Goal: Check status: Check status

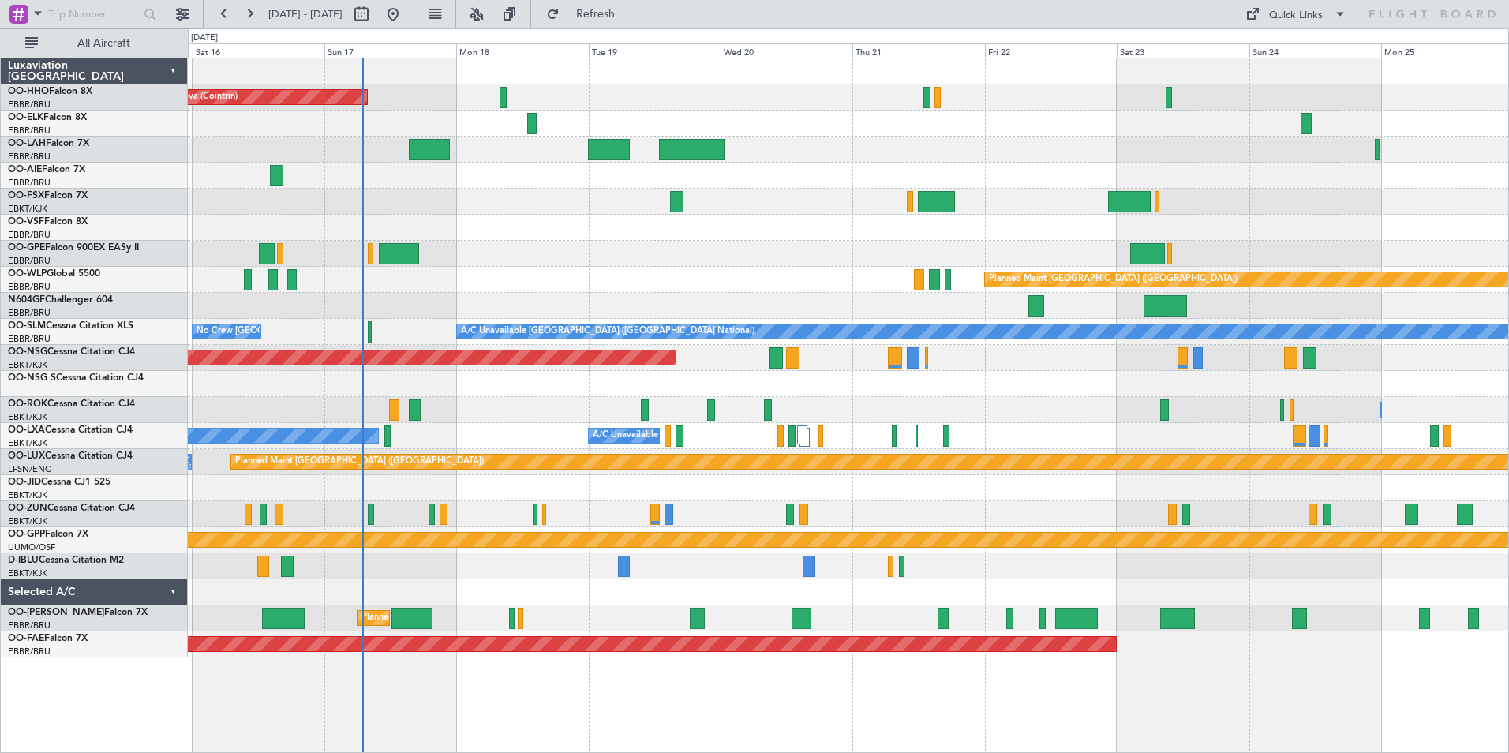
click at [318, 317] on div at bounding box center [848, 306] width 1321 height 26
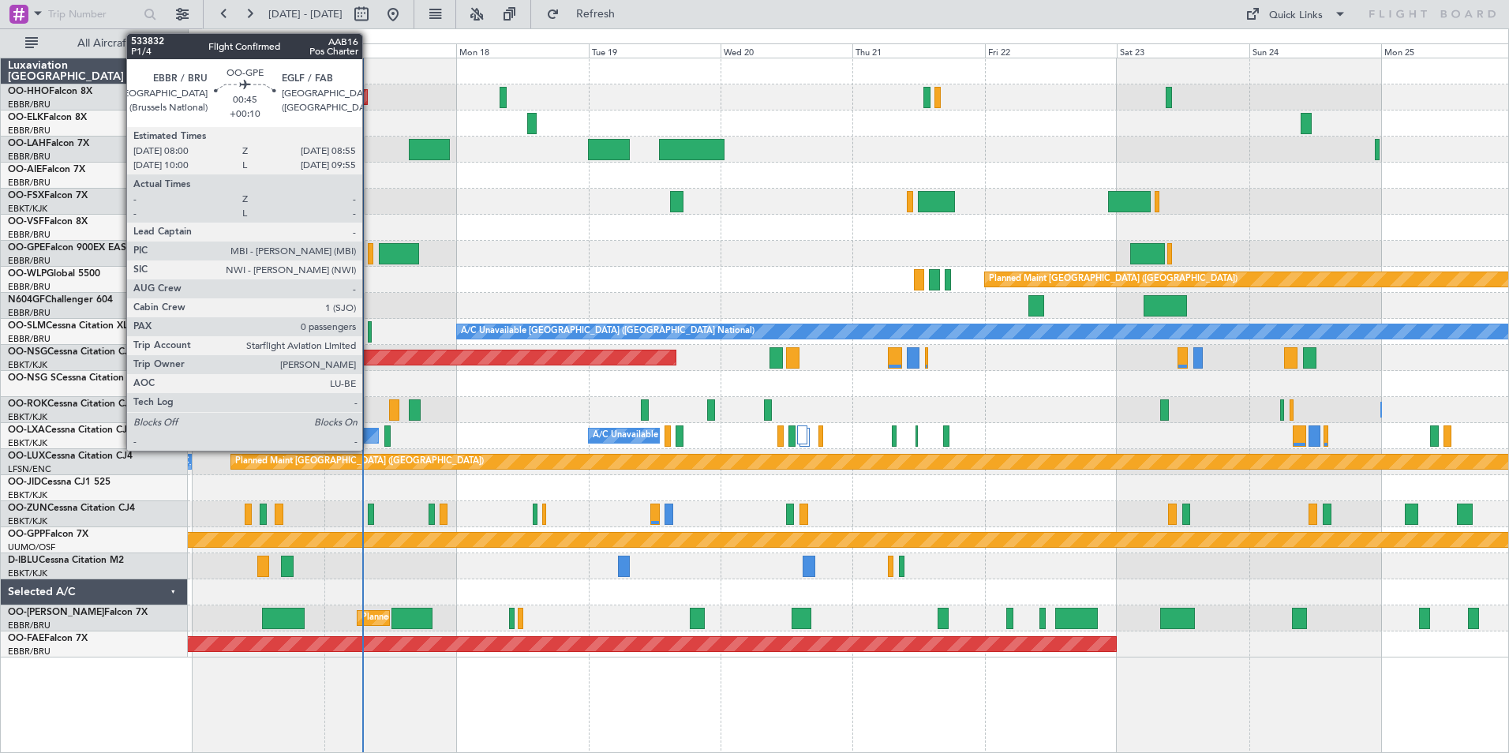
click at [369, 252] on div at bounding box center [371, 253] width 6 height 21
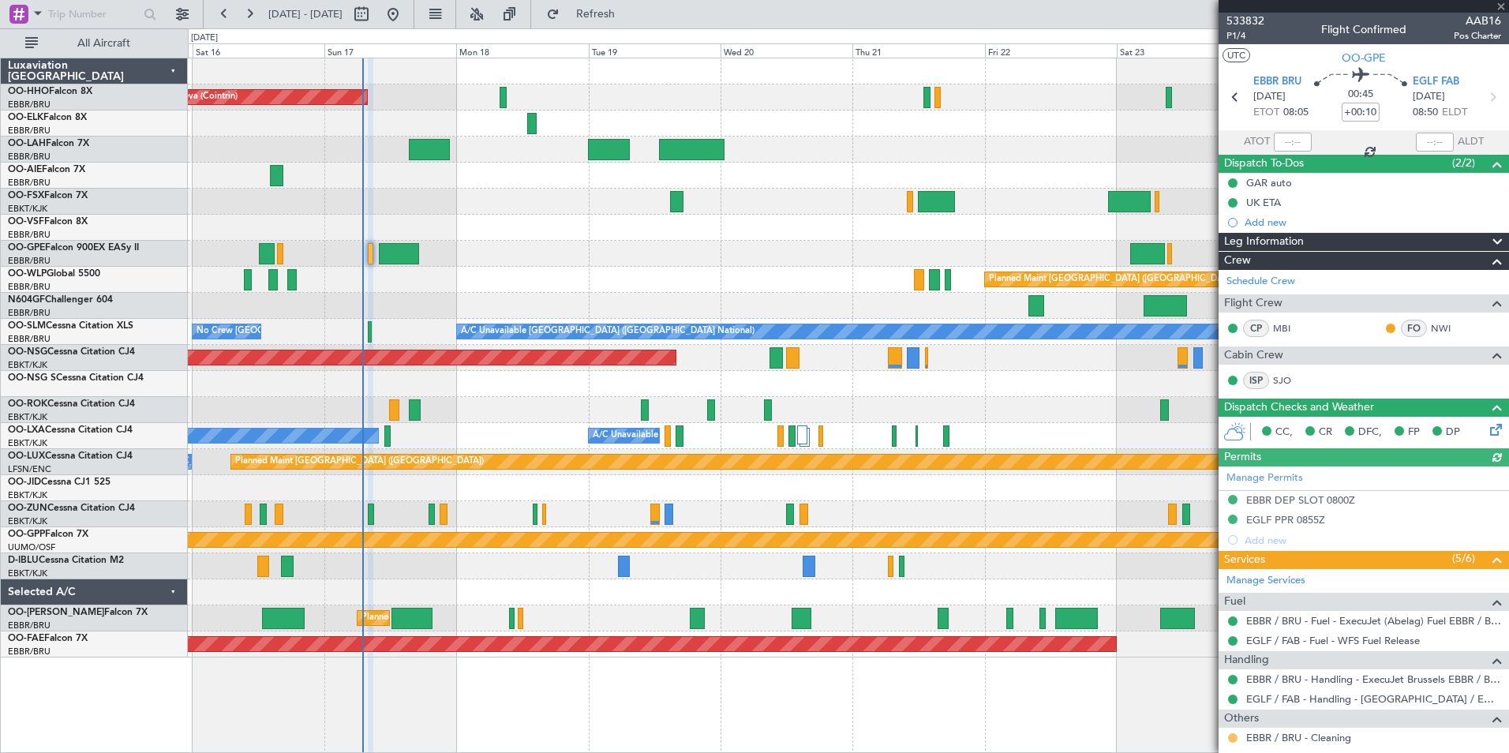
click at [1235, 738] on button at bounding box center [1232, 737] width 9 height 9
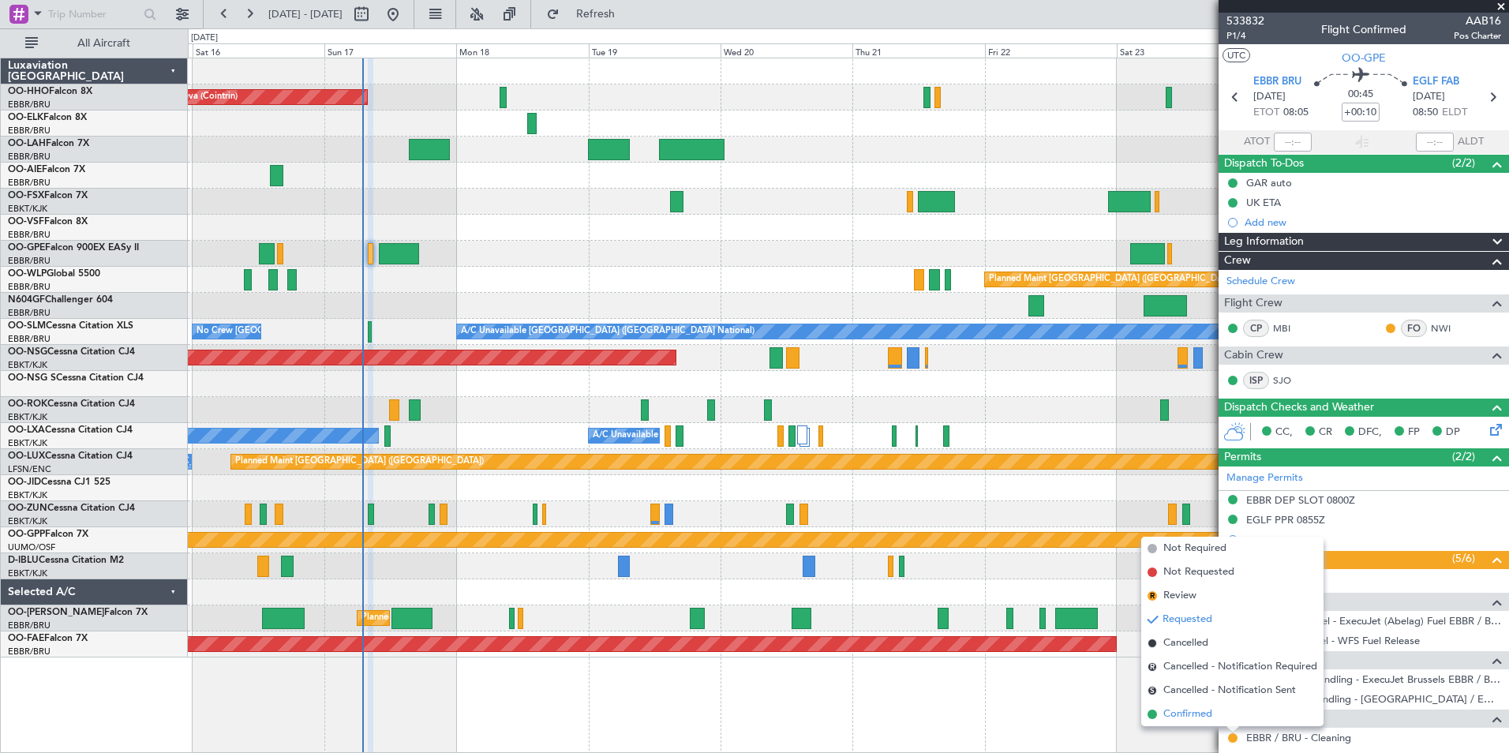
click at [1153, 711] on span at bounding box center [1152, 714] width 9 height 9
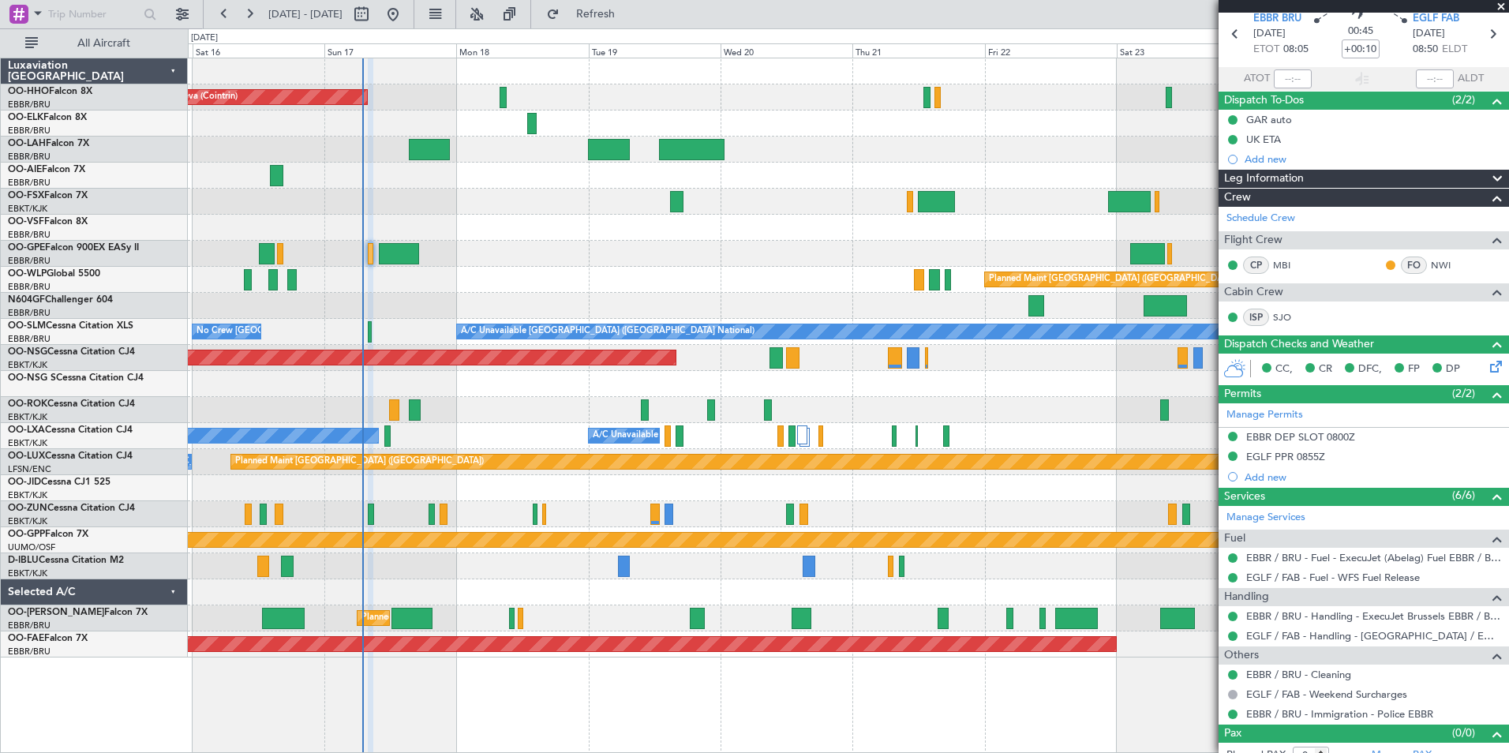
scroll to position [78, 0]
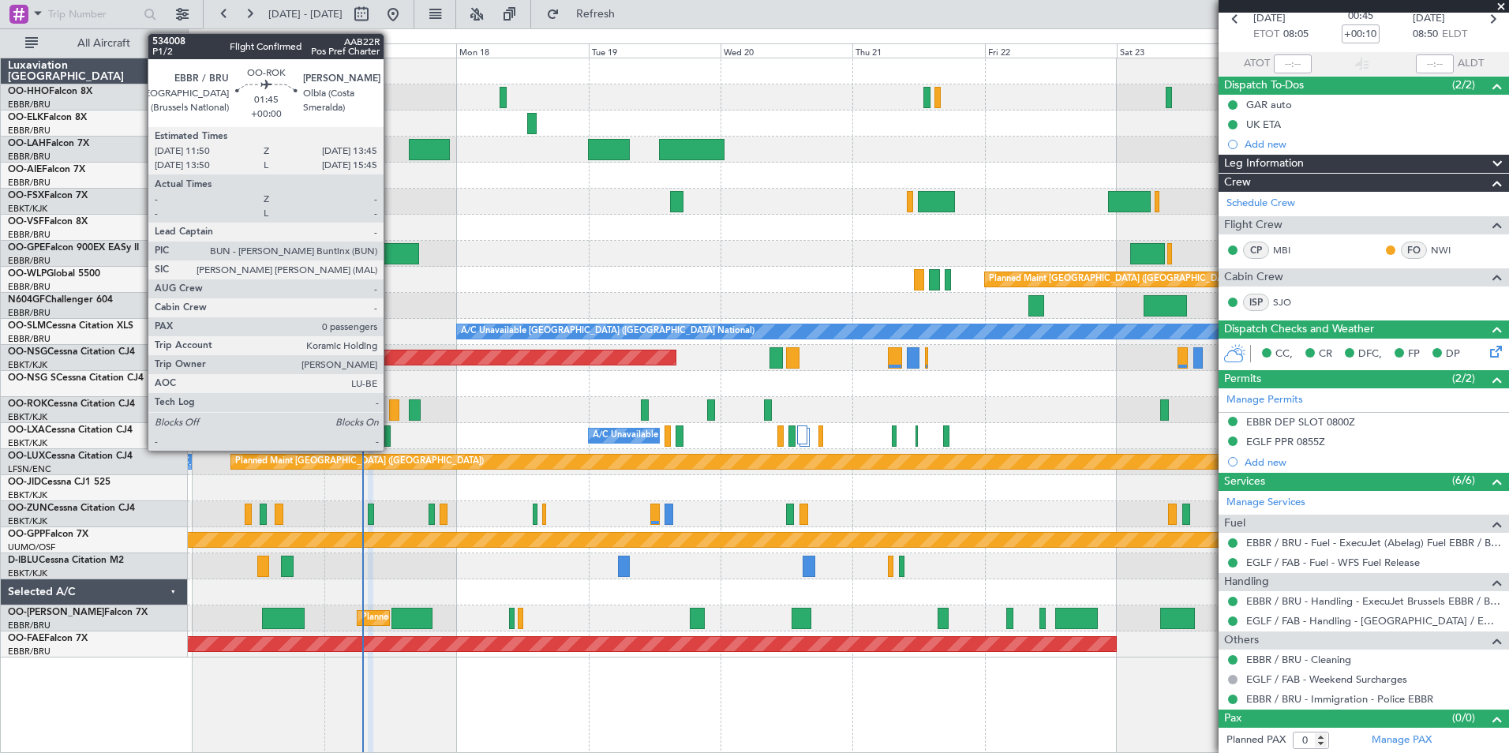
click at [391, 407] on div at bounding box center [394, 409] width 11 height 21
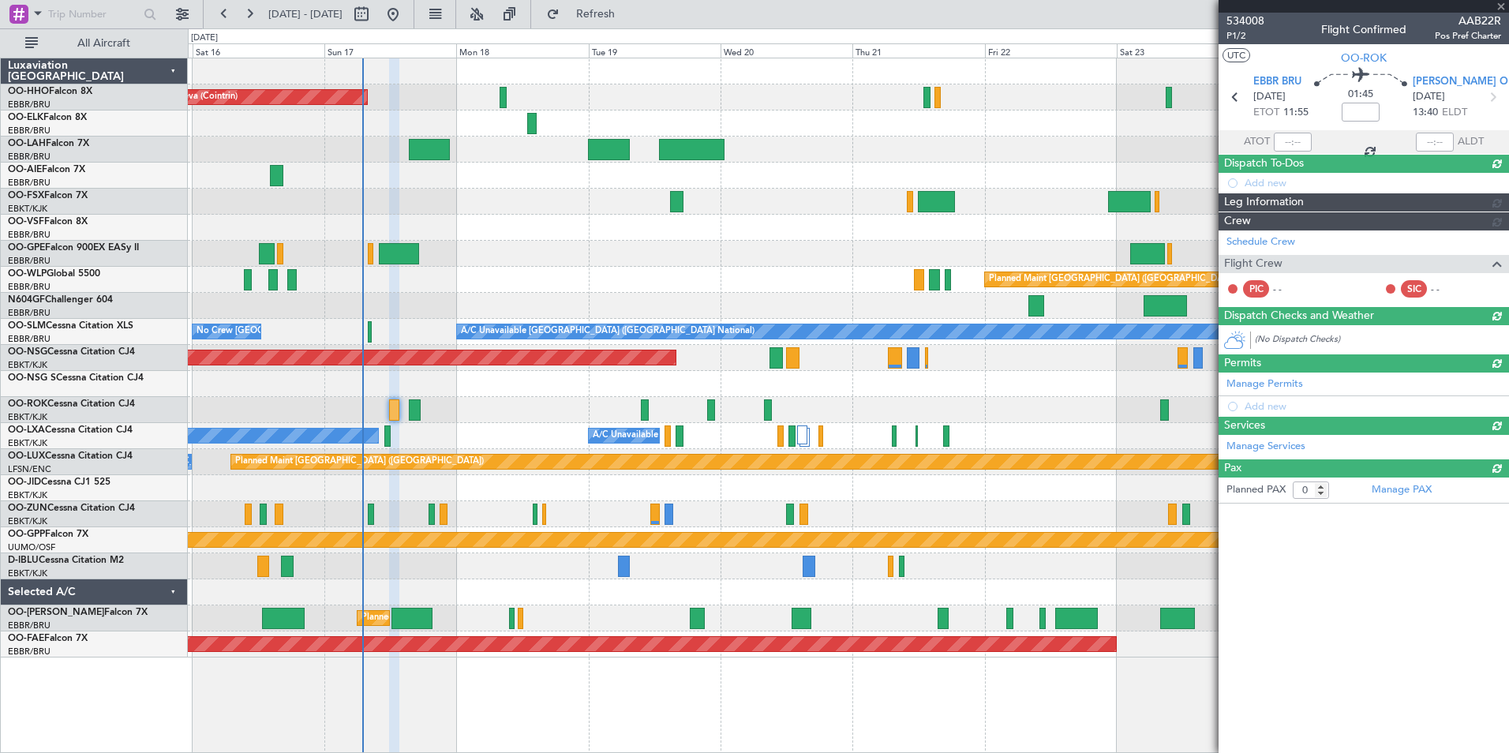
scroll to position [0, 0]
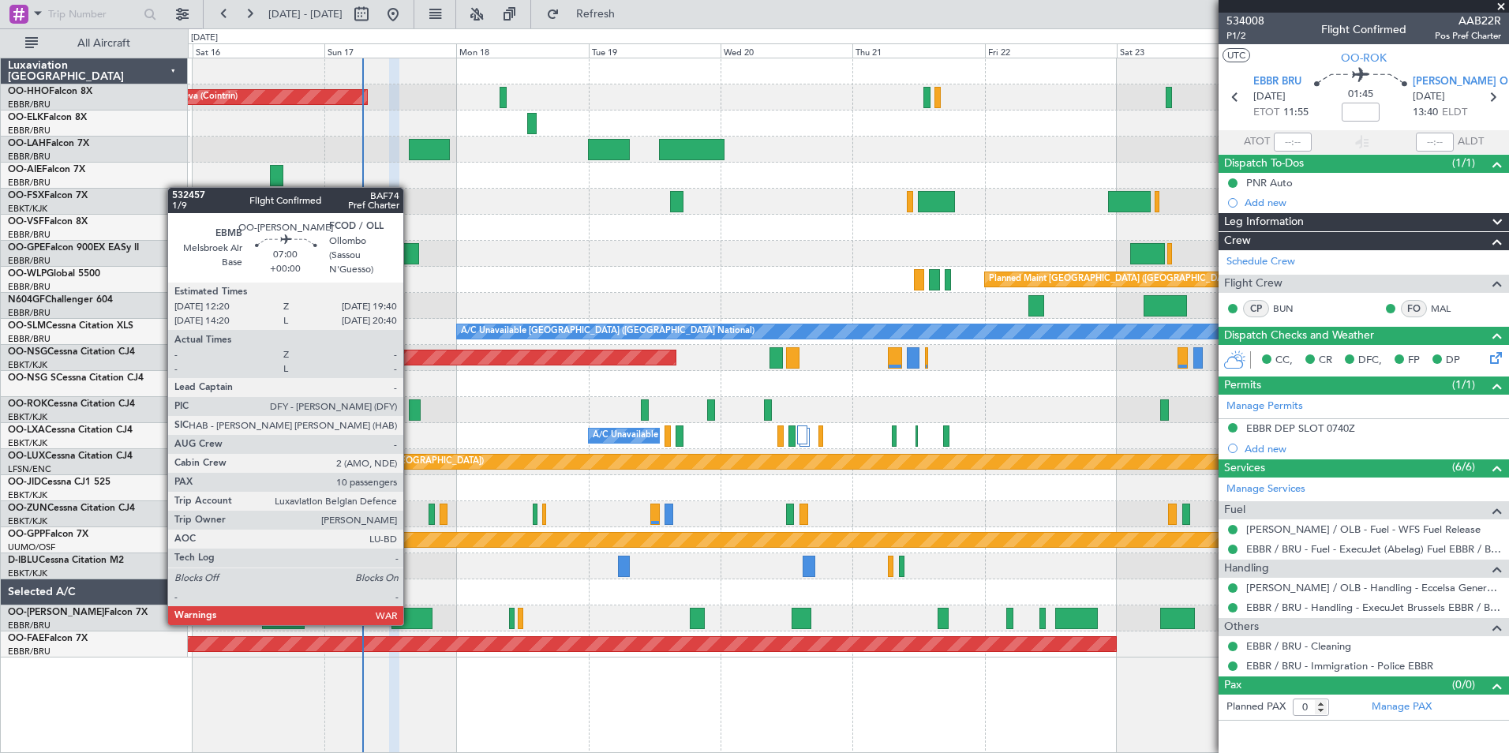
click at [411, 624] on div at bounding box center [412, 618] width 41 height 21
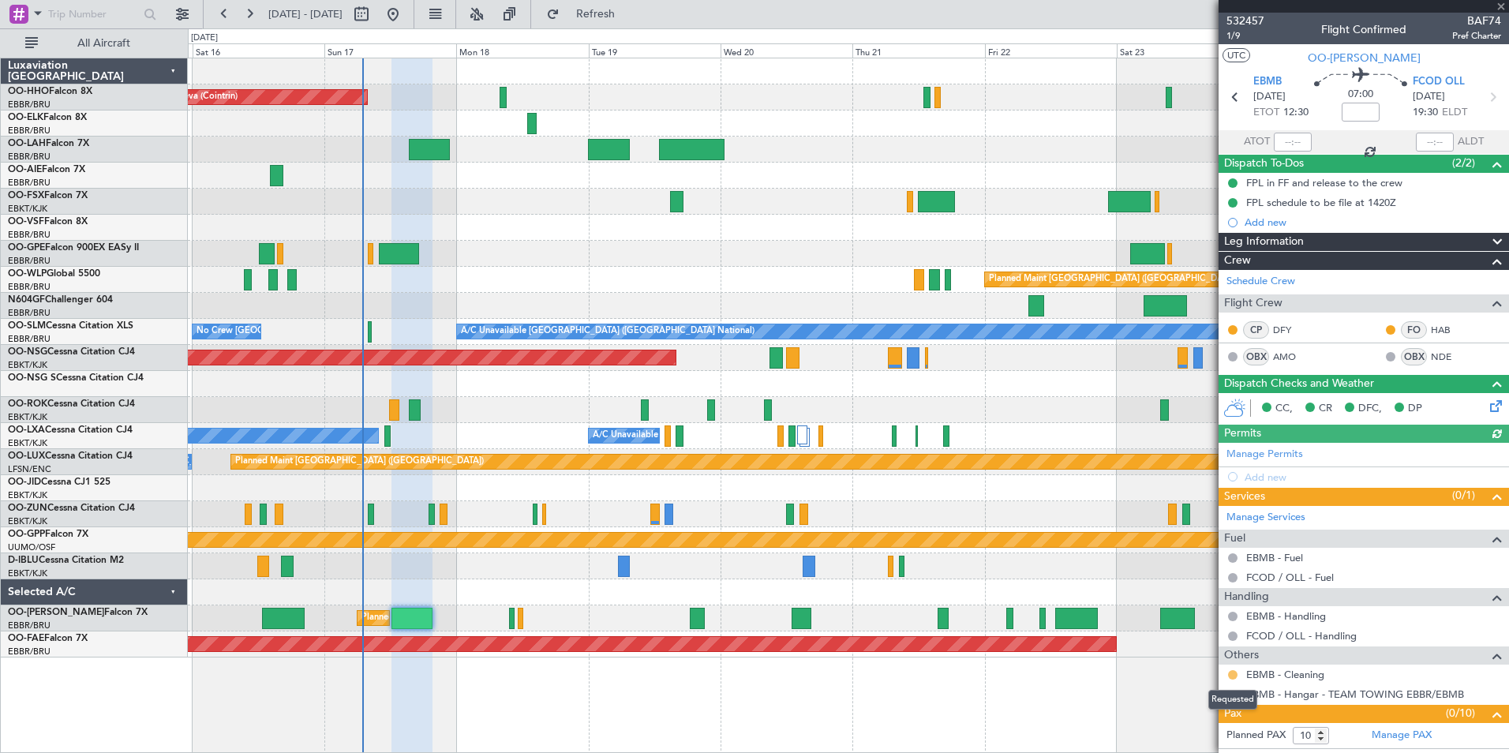
click at [1231, 673] on button at bounding box center [1232, 674] width 9 height 9
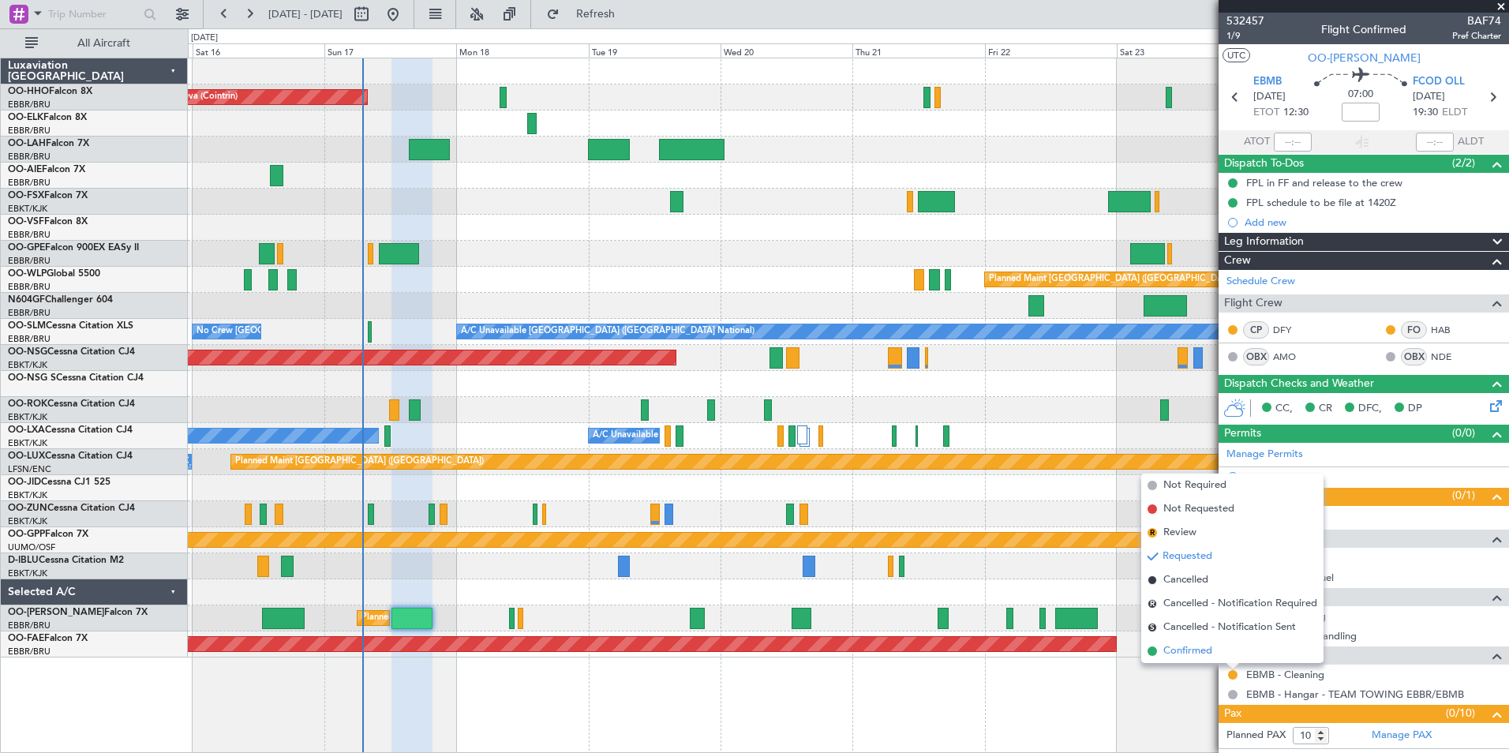
click at [1155, 653] on span at bounding box center [1152, 651] width 9 height 9
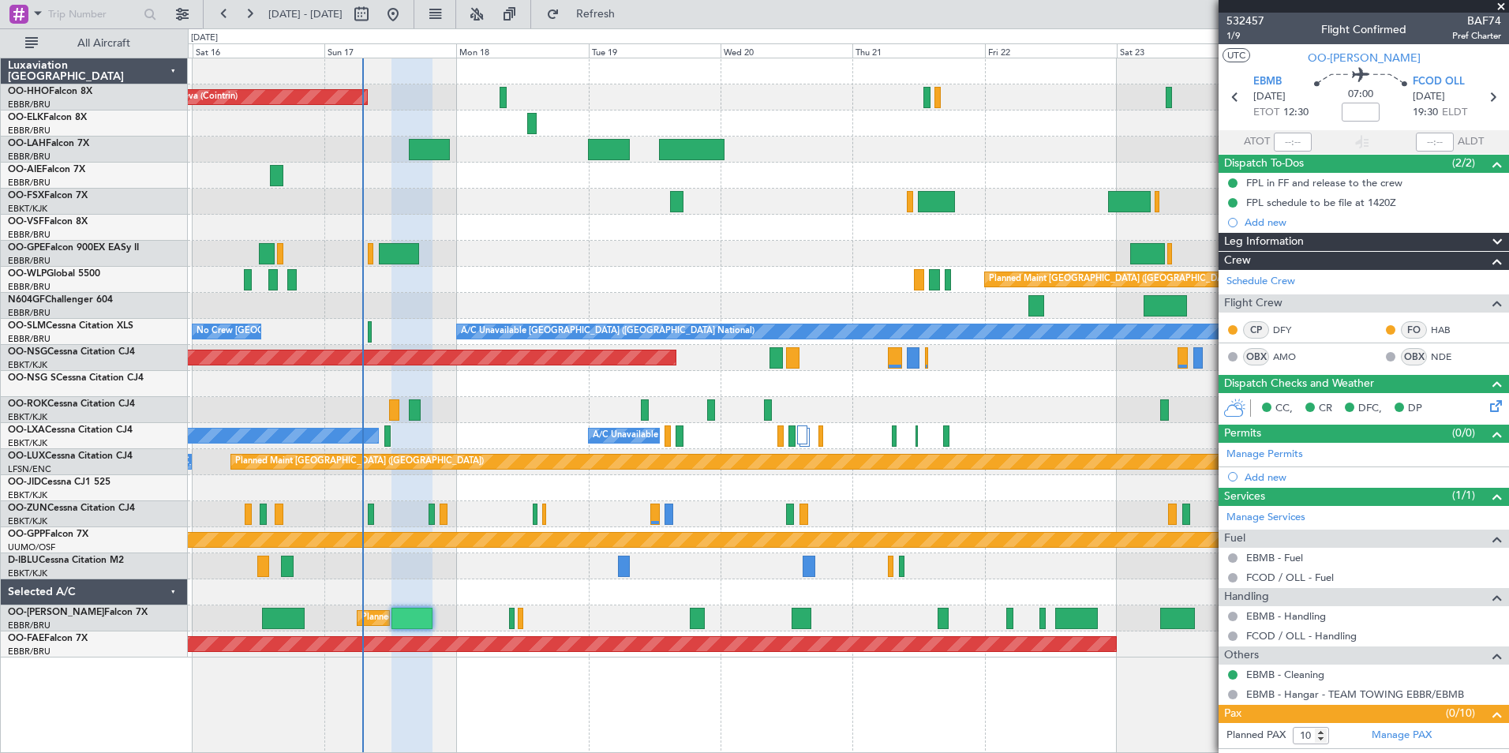
click at [1503, 7] on span at bounding box center [1502, 7] width 16 height 14
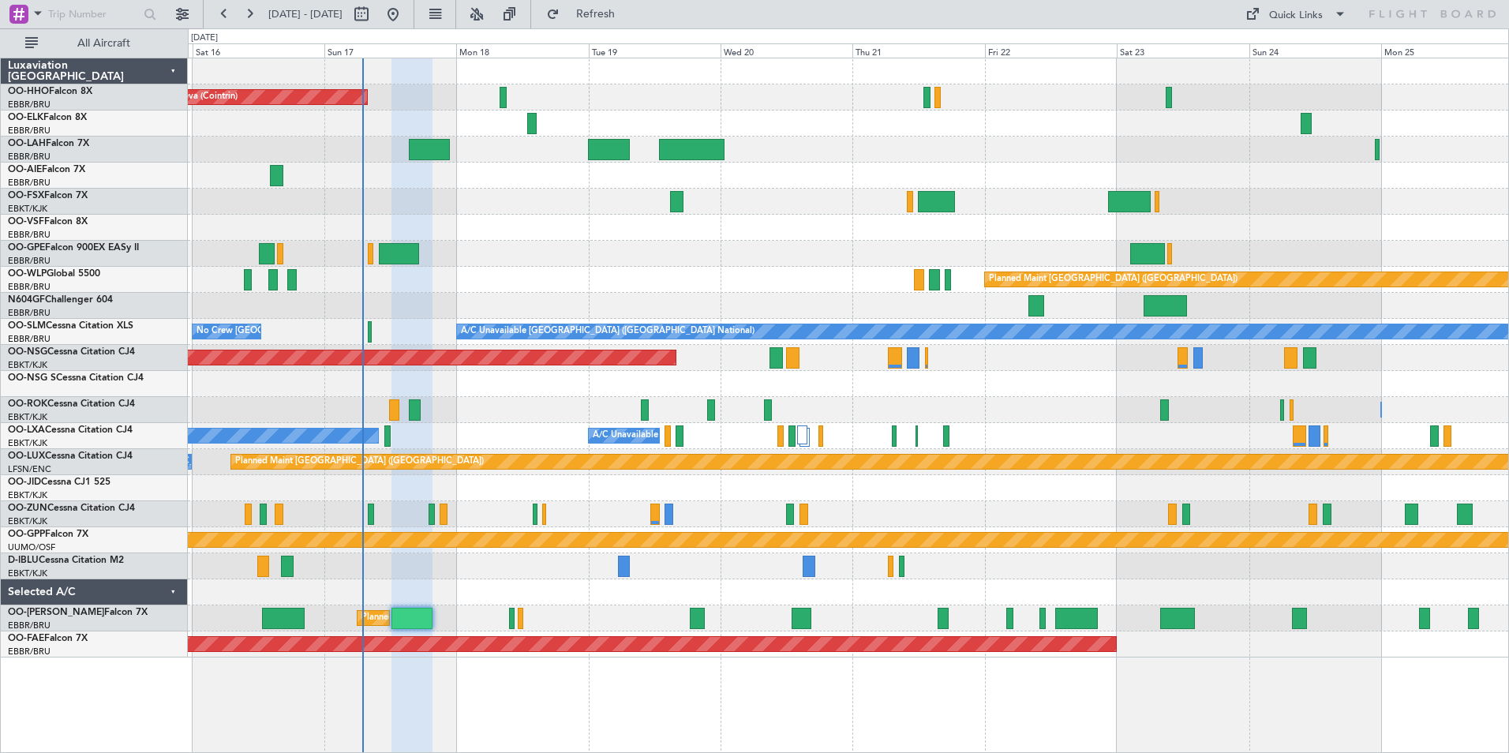
type input "0"
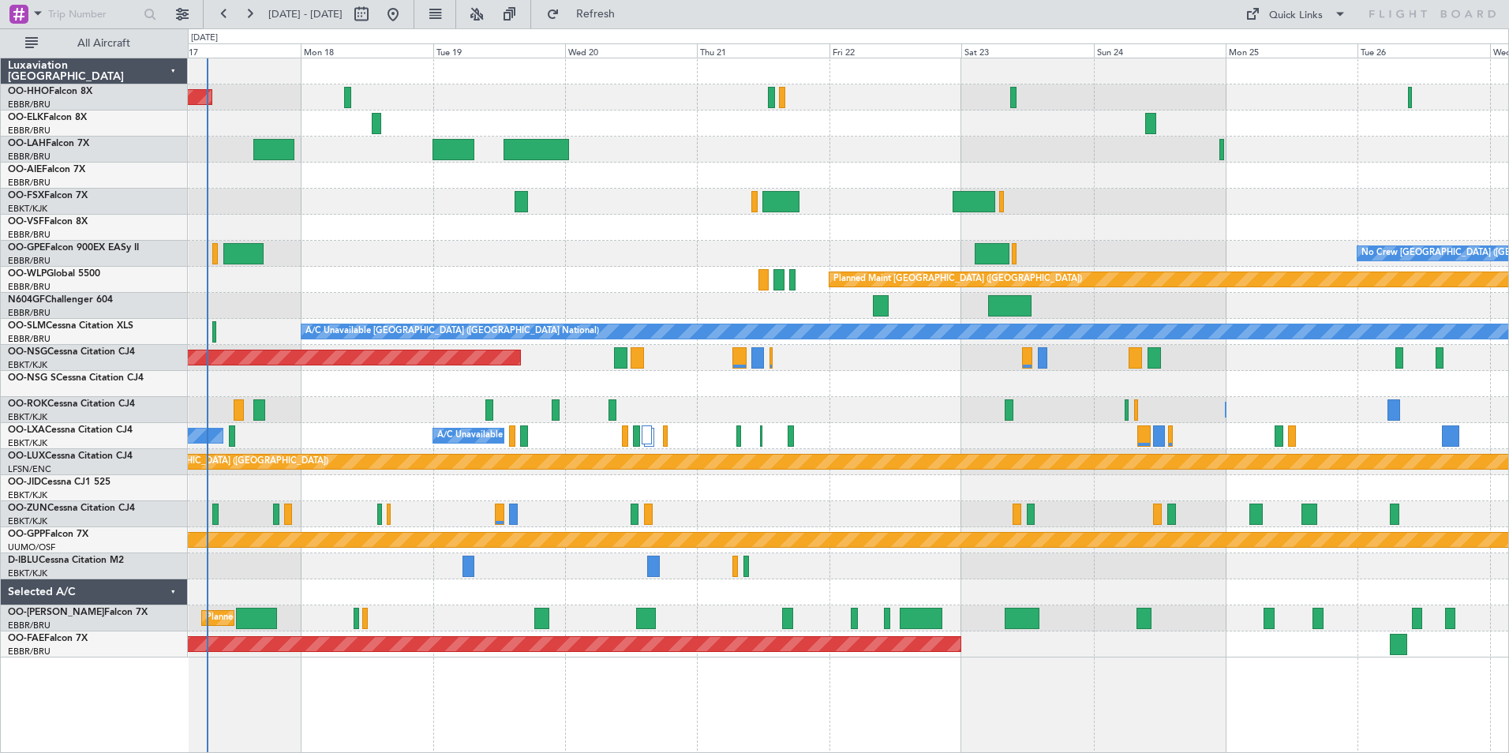
click at [628, 262] on div "No Crew Brussels (Brussels National) Planned Maint Brussels (Brussels National)" at bounding box center [848, 254] width 1321 height 26
